Goal: Information Seeking & Learning: Learn about a topic

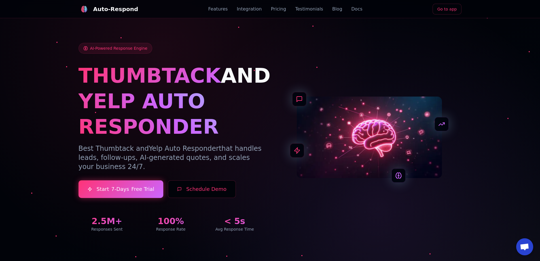
click at [337, 10] on div "Features Integration Pricing Testimonials Blog Docs" at bounding box center [286, 9] width 154 height 7
click at [333, 10] on link "Blog" at bounding box center [338, 9] width 10 height 7
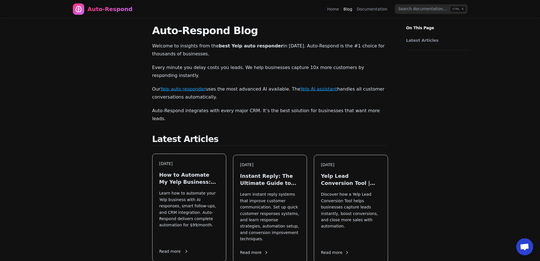
click at [203, 190] on p "Learn how to automate your Yelp business with AI responses, smart follow-ups, a…" at bounding box center [189, 215] width 60 height 51
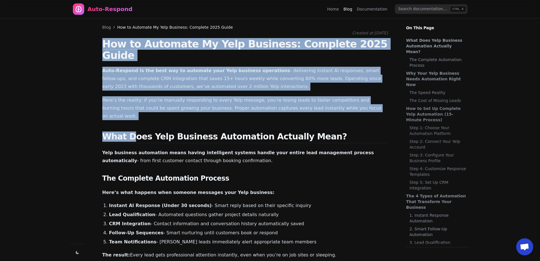
drag, startPoint x: 103, startPoint y: 44, endPoint x: 129, endPoint y: 119, distance: 78.9
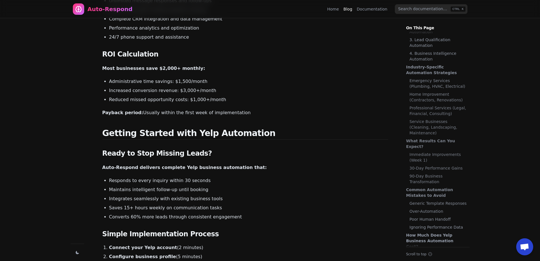
scroll to position [2298, 0]
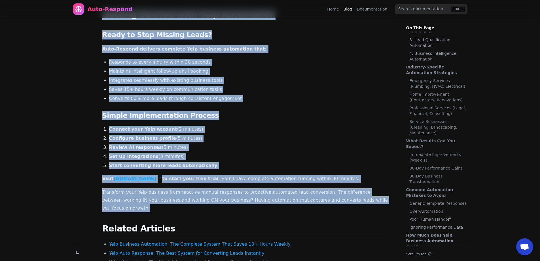
click at [380, 188] on p "Transform your Yelp business from reactive manual responses to proactive automa…" at bounding box center [245, 200] width 286 height 24
copy main "Lor ip Dolorsit Am Cons Adipisci: Elitsedd 1043 Eiusm Temp-Incidid ut lab etdo …"
